Goal: Find specific page/section: Find specific page/section

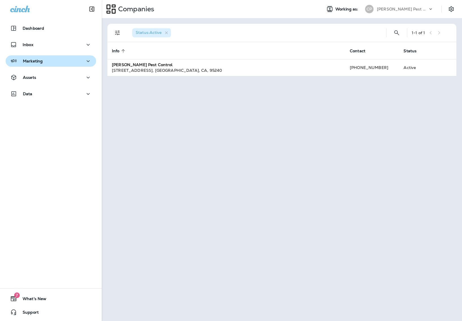
click at [87, 61] on icon "button" at bounding box center [88, 61] width 3 height 2
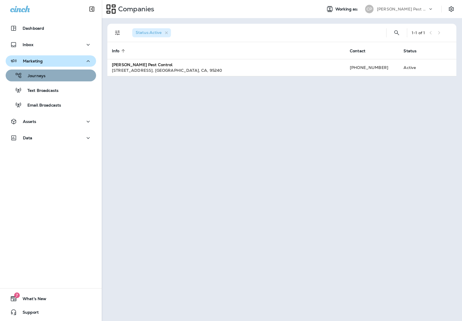
click at [49, 78] on div "Journeys" at bounding box center [51, 75] width 86 height 8
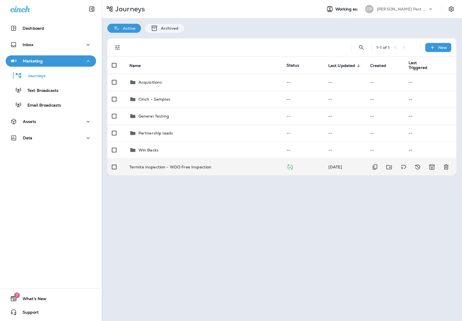
click at [148, 165] on p "Termite Inspection - WDO Free Inspection" at bounding box center [170, 167] width 82 height 5
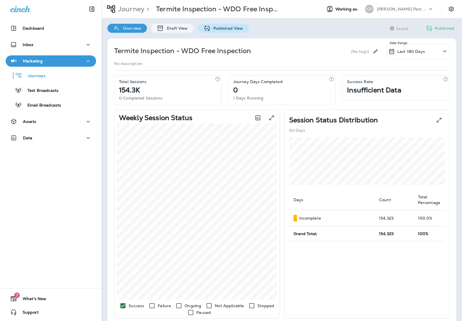
click at [227, 27] on p "Published View" at bounding box center [226, 28] width 33 height 5
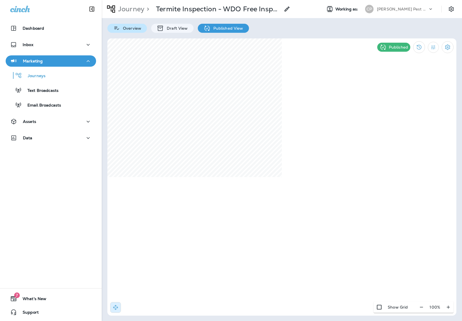
click at [141, 28] on div "Overview" at bounding box center [127, 28] width 40 height 9
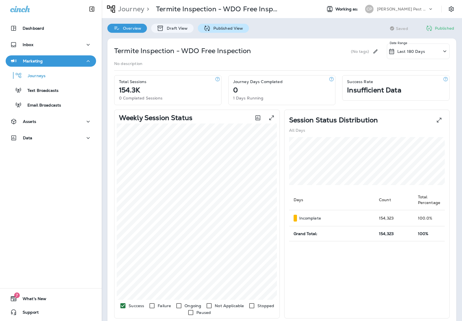
click at [216, 30] on p "Published View" at bounding box center [226, 28] width 33 height 5
